Goal: Find specific page/section: Find specific page/section

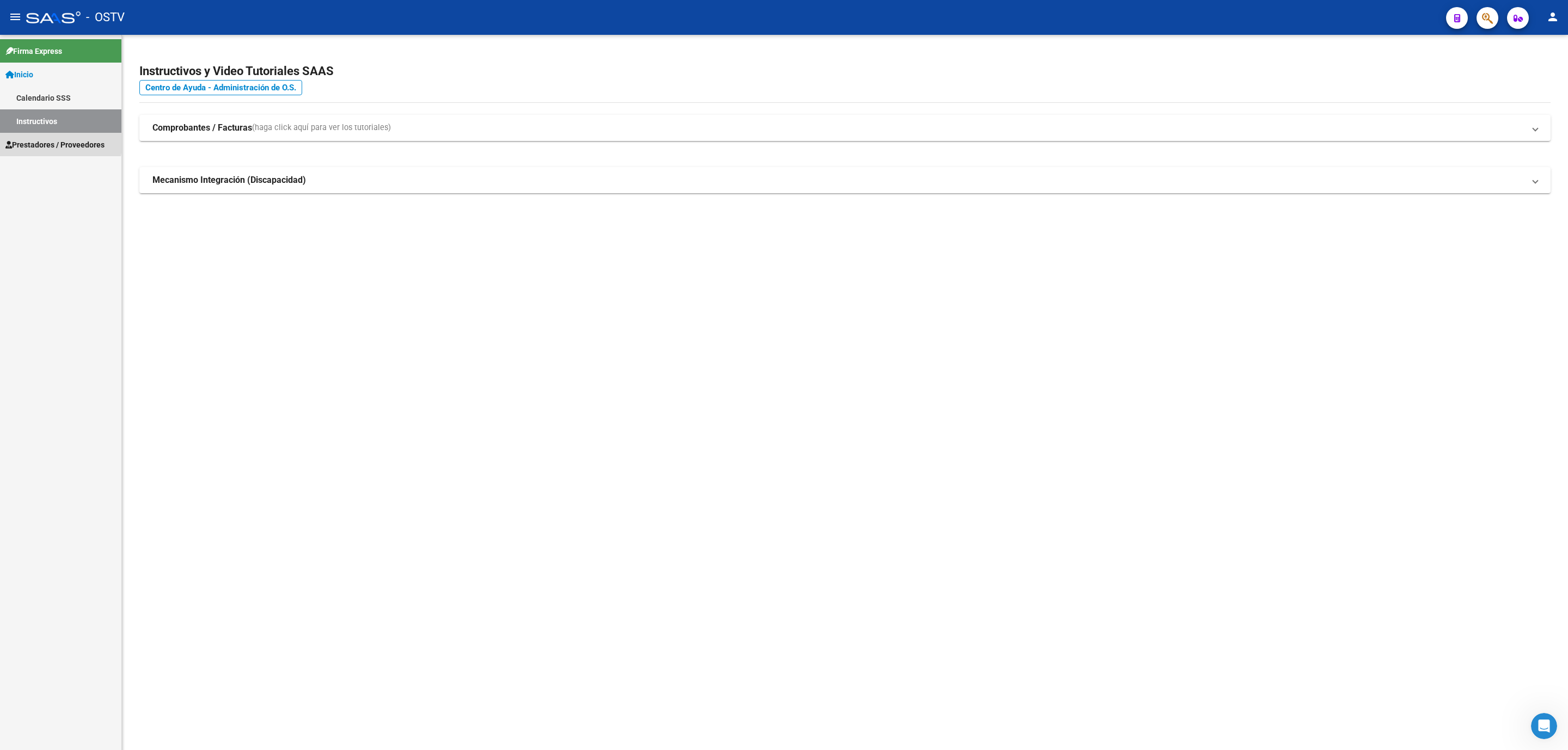
click at [34, 142] on span "Prestadores / Proveedores" at bounding box center [55, 145] width 99 height 12
click at [46, 121] on link "Prestadores - Listado" at bounding box center [61, 121] width 121 height 23
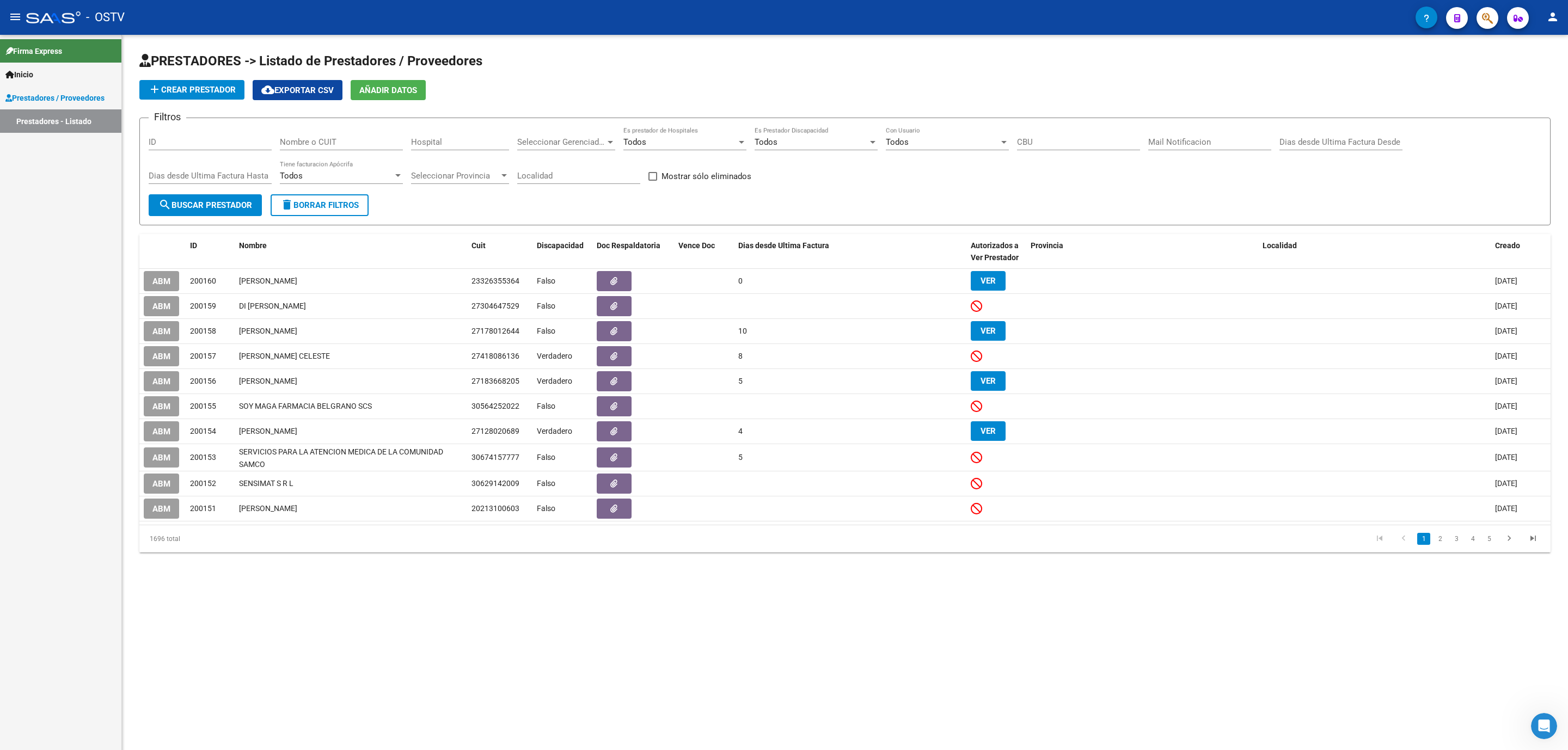
click at [67, 55] on link "Firma Express" at bounding box center [61, 51] width 121 height 23
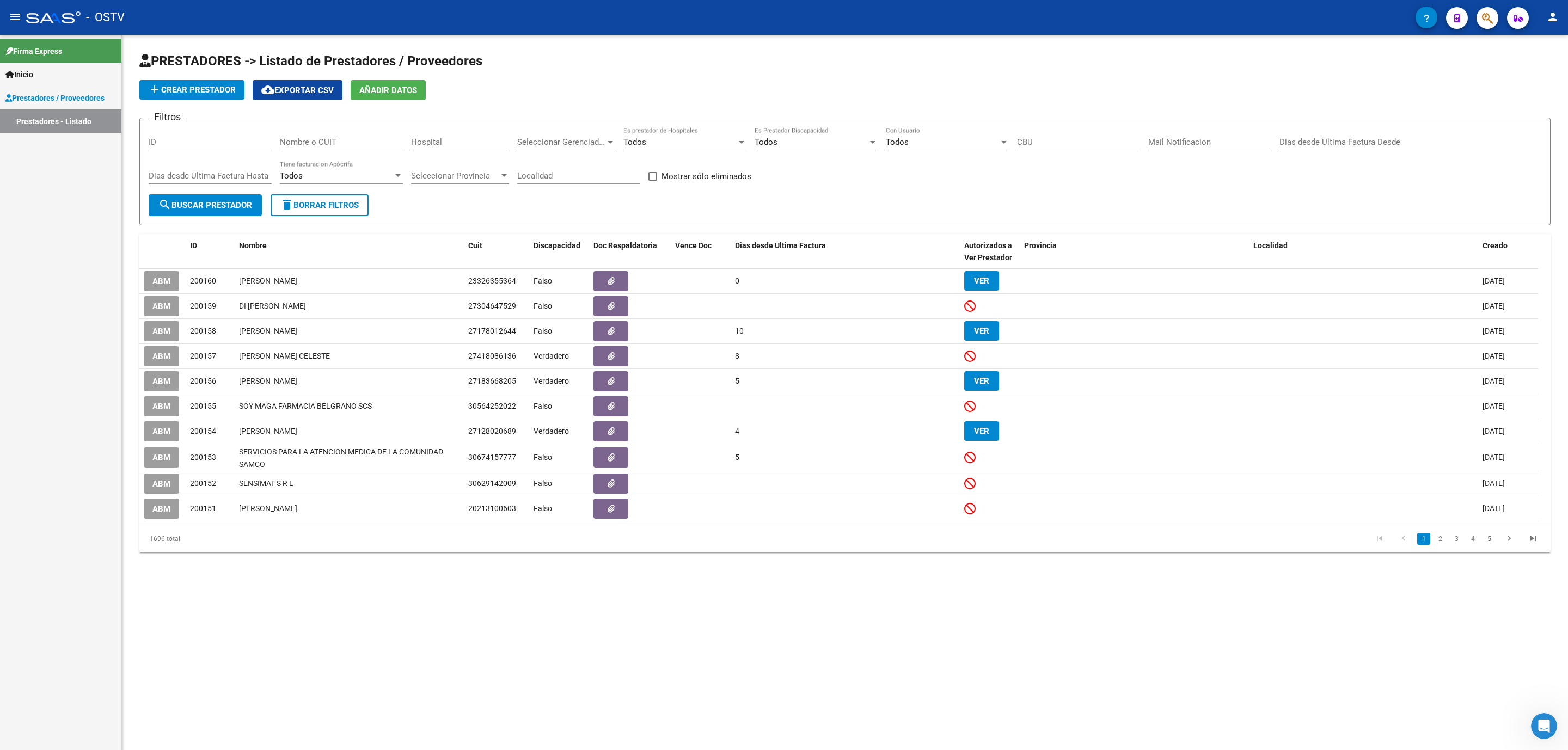
click at [23, 78] on span "Inicio" at bounding box center [19, 75] width 28 height 12
click at [37, 140] on span "Prestadores / Proveedores" at bounding box center [55, 145] width 99 height 12
click at [44, 101] on span "Prestadores / Proveedores" at bounding box center [55, 98] width 99 height 12
click at [26, 77] on span "Inicio" at bounding box center [19, 75] width 28 height 12
click at [1546, 21] on mat-icon "person" at bounding box center [1552, 17] width 13 height 13
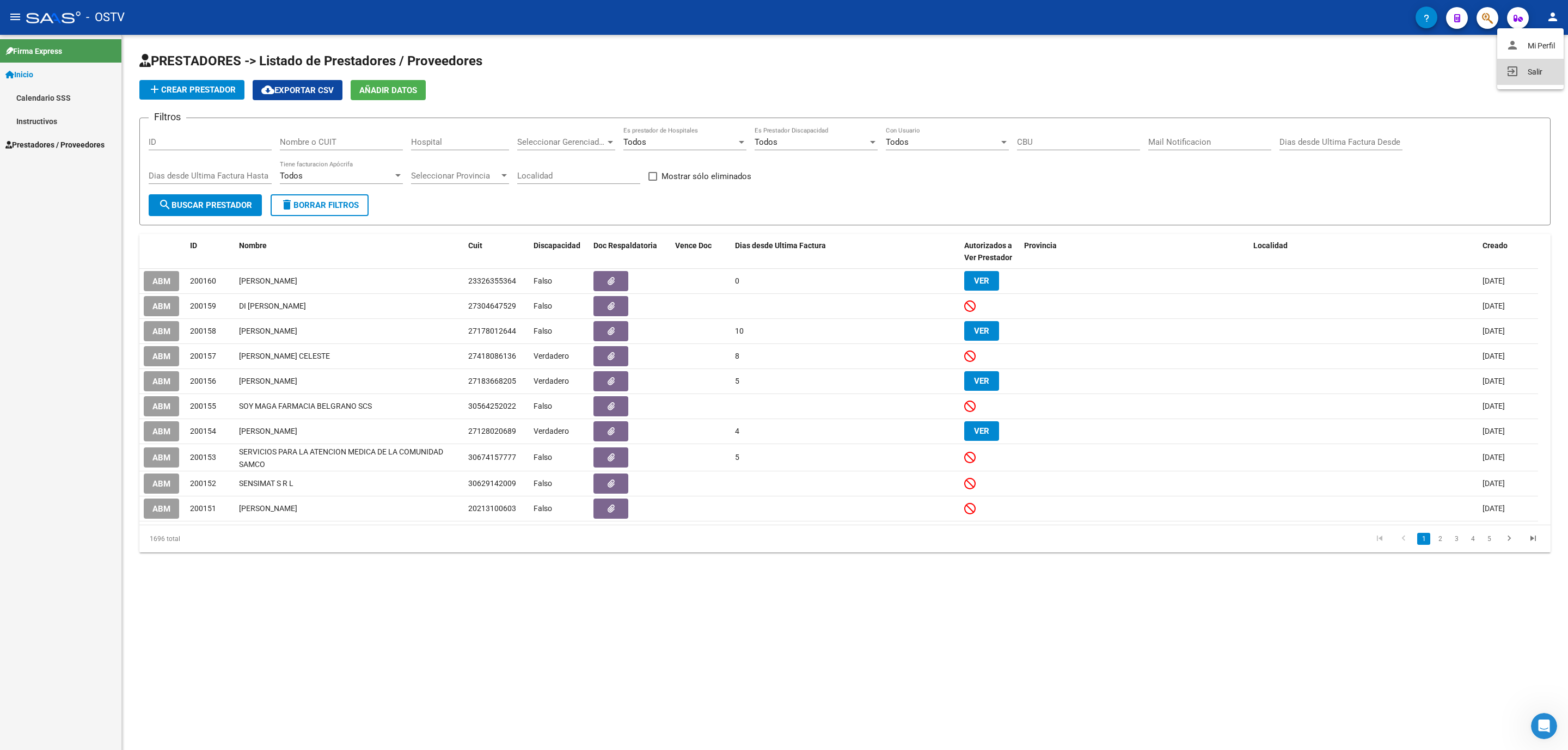
click at [1534, 66] on button "exit_to_app Salir" at bounding box center [1530, 72] width 66 height 26
